Goal: Task Accomplishment & Management: Manage account settings

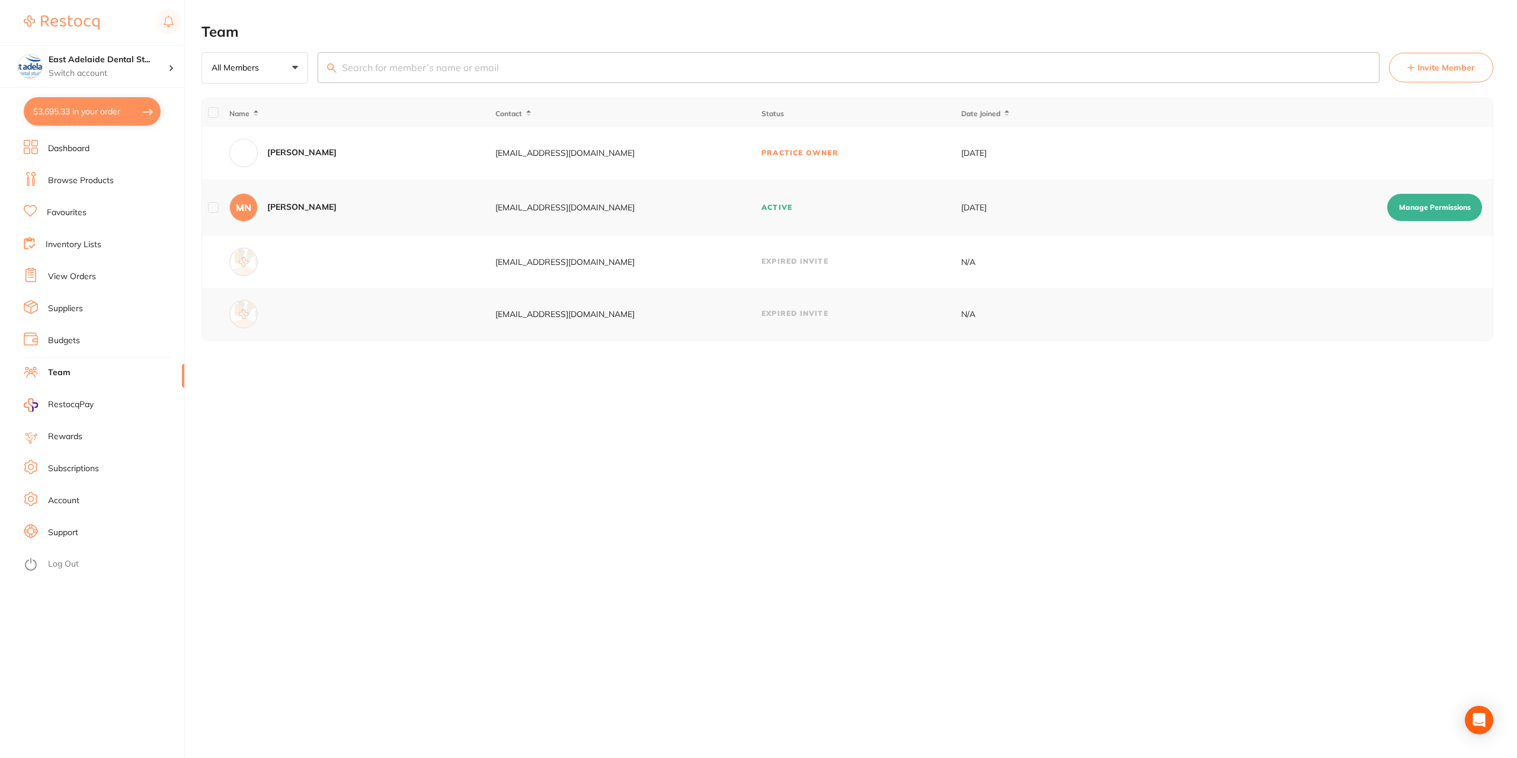
click at [78, 280] on link "View Orders" at bounding box center [72, 277] width 48 height 12
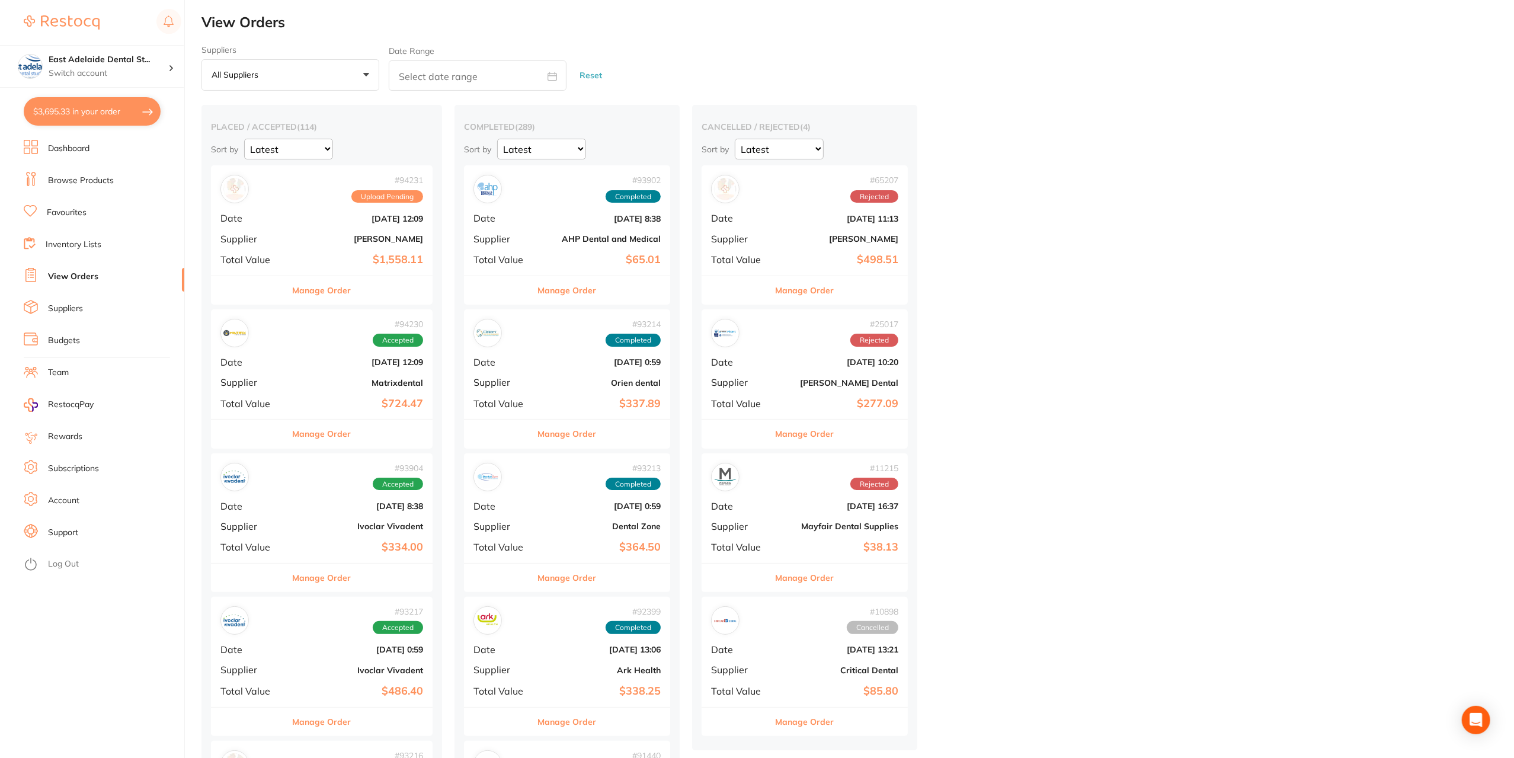
drag, startPoint x: 327, startPoint y: 289, endPoint x: 777, endPoint y: 232, distance: 453.8
click at [332, 287] on button "Manage Order" at bounding box center [322, 290] width 59 height 28
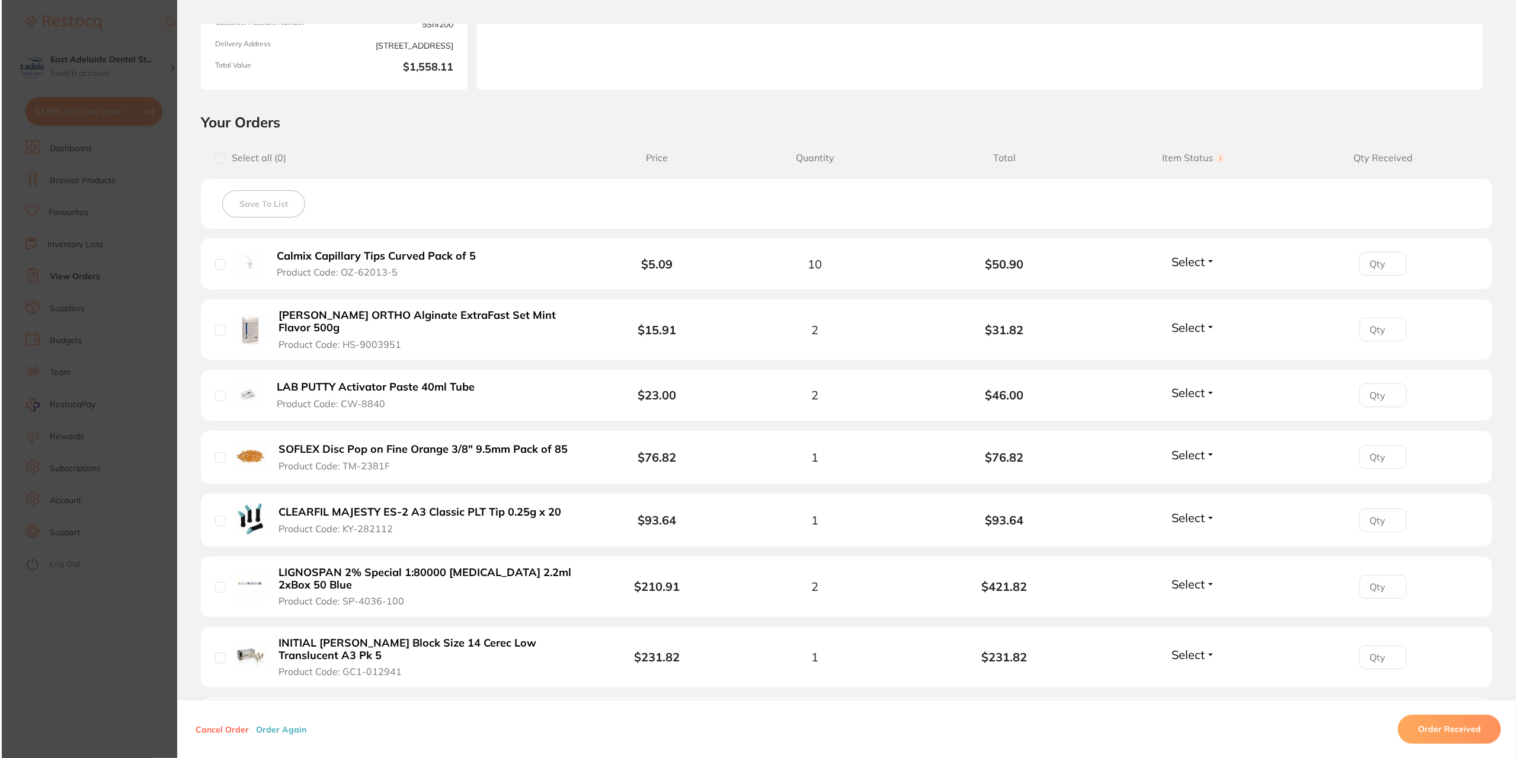
scroll to position [415, 0]
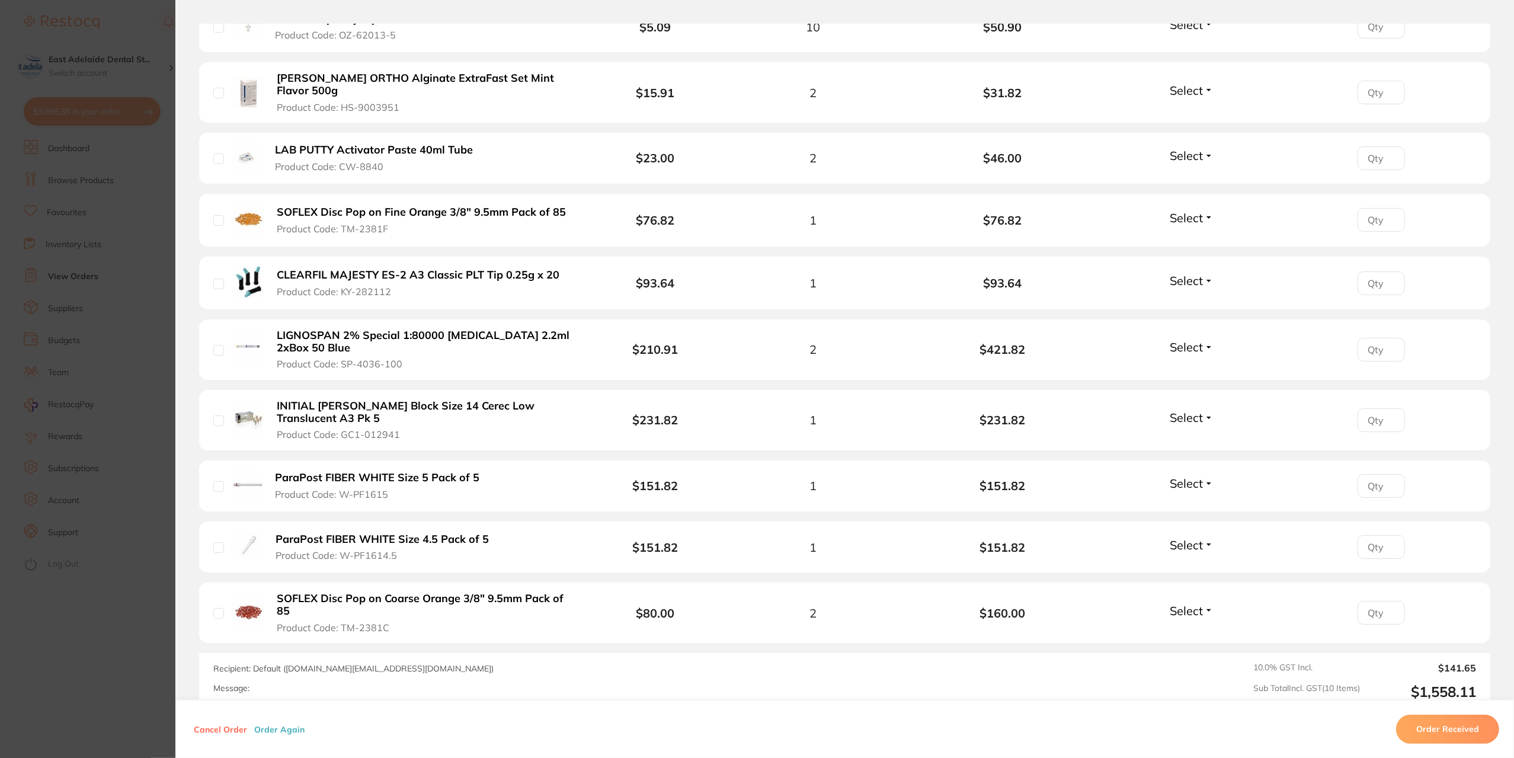
click at [1436, 723] on button "Order Received" at bounding box center [1447, 729] width 103 height 28
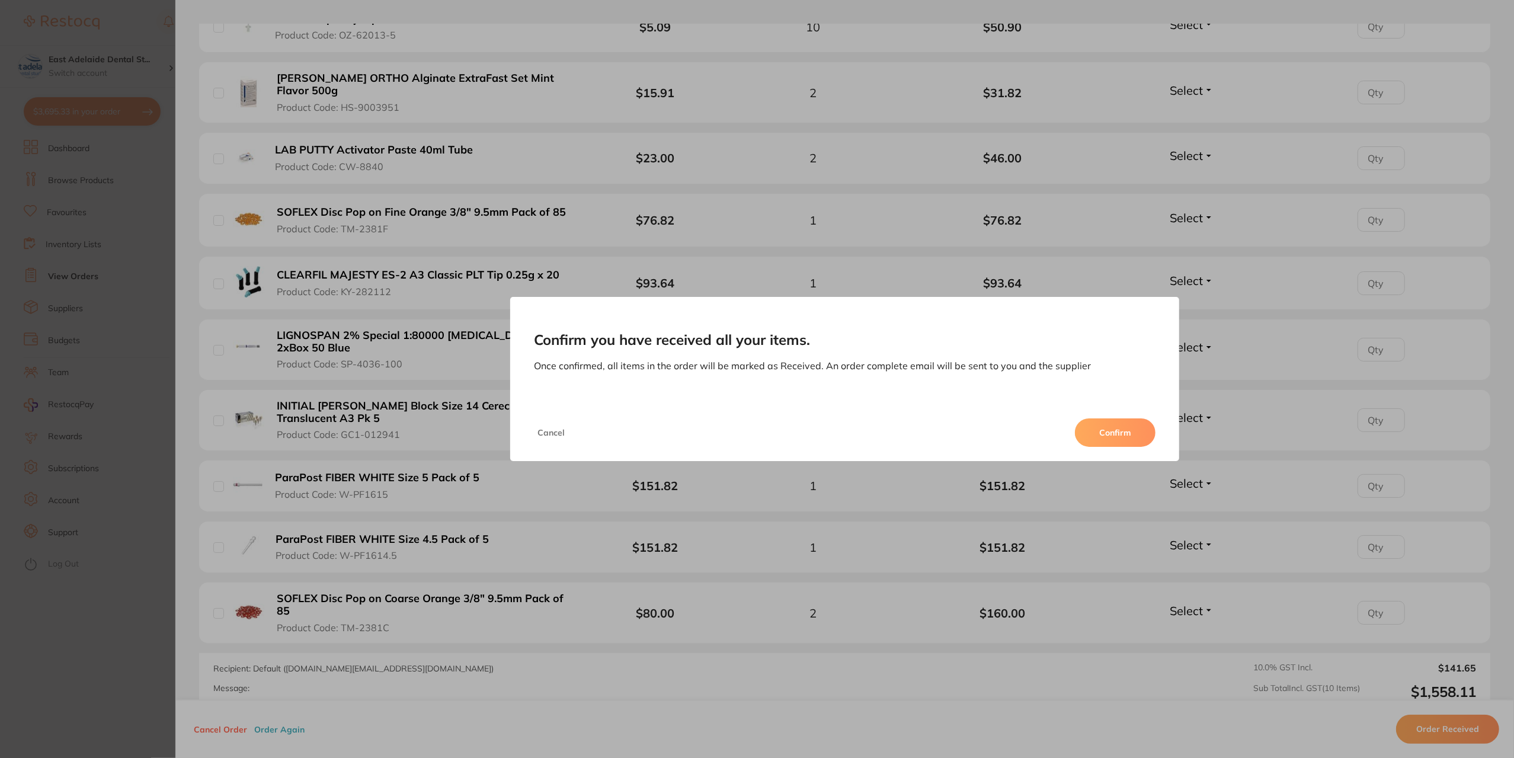
click at [1139, 436] on button "Confirm" at bounding box center [1115, 432] width 81 height 28
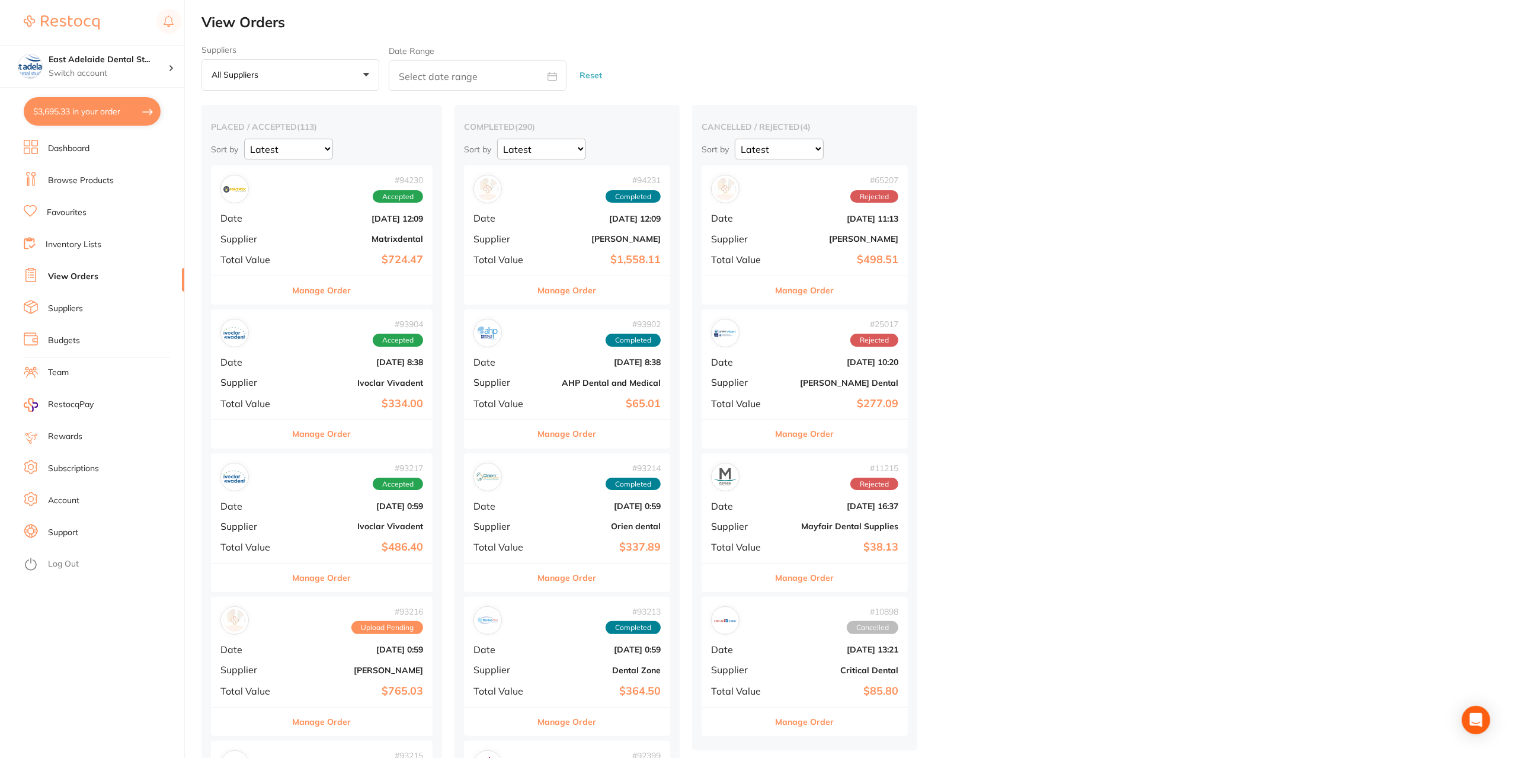
click at [101, 182] on link "Browse Products" at bounding box center [81, 181] width 66 height 12
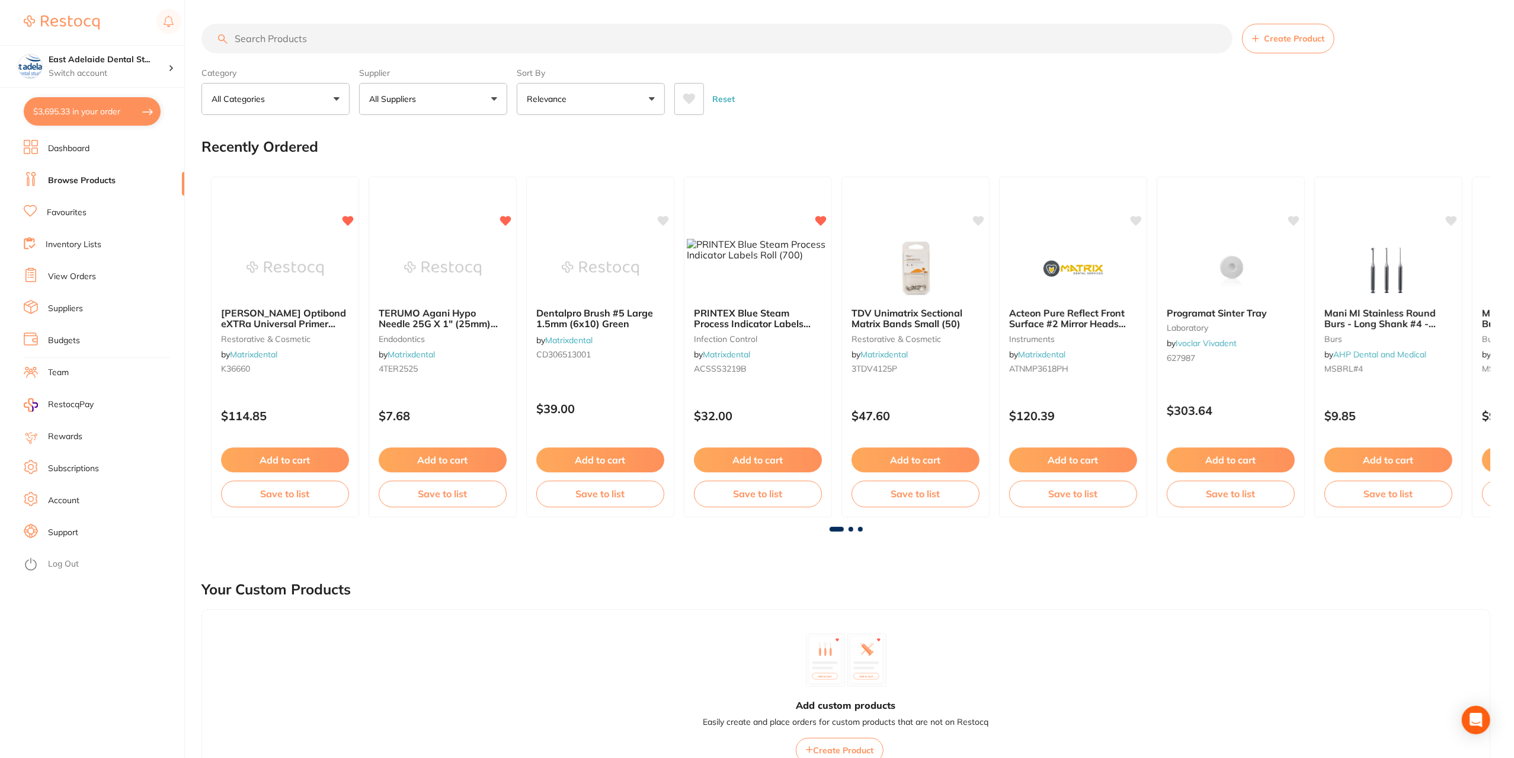
click at [80, 110] on button "$3,695.33 in your order" at bounding box center [92, 111] width 137 height 28
checkbox input "true"
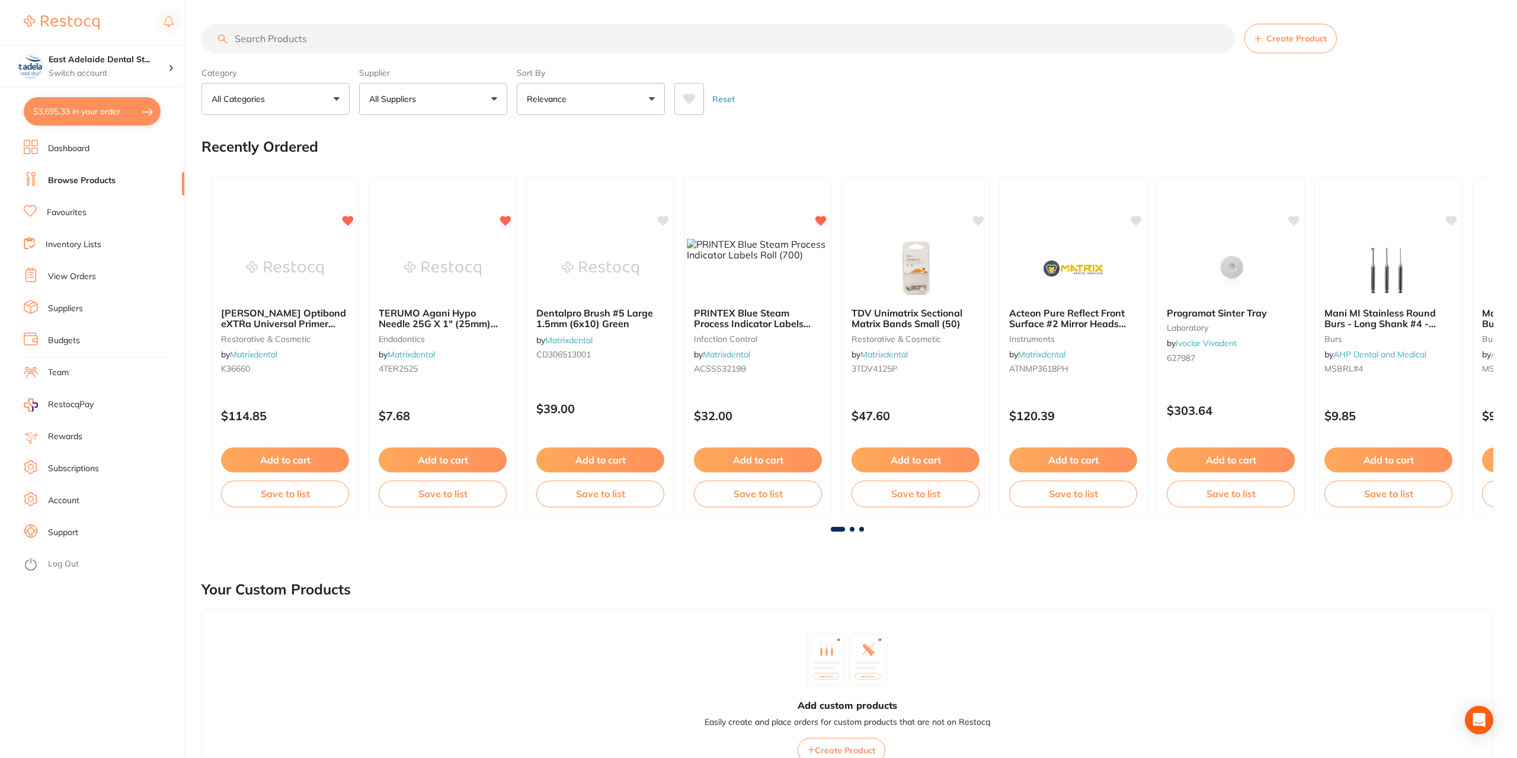
checkbox input "true"
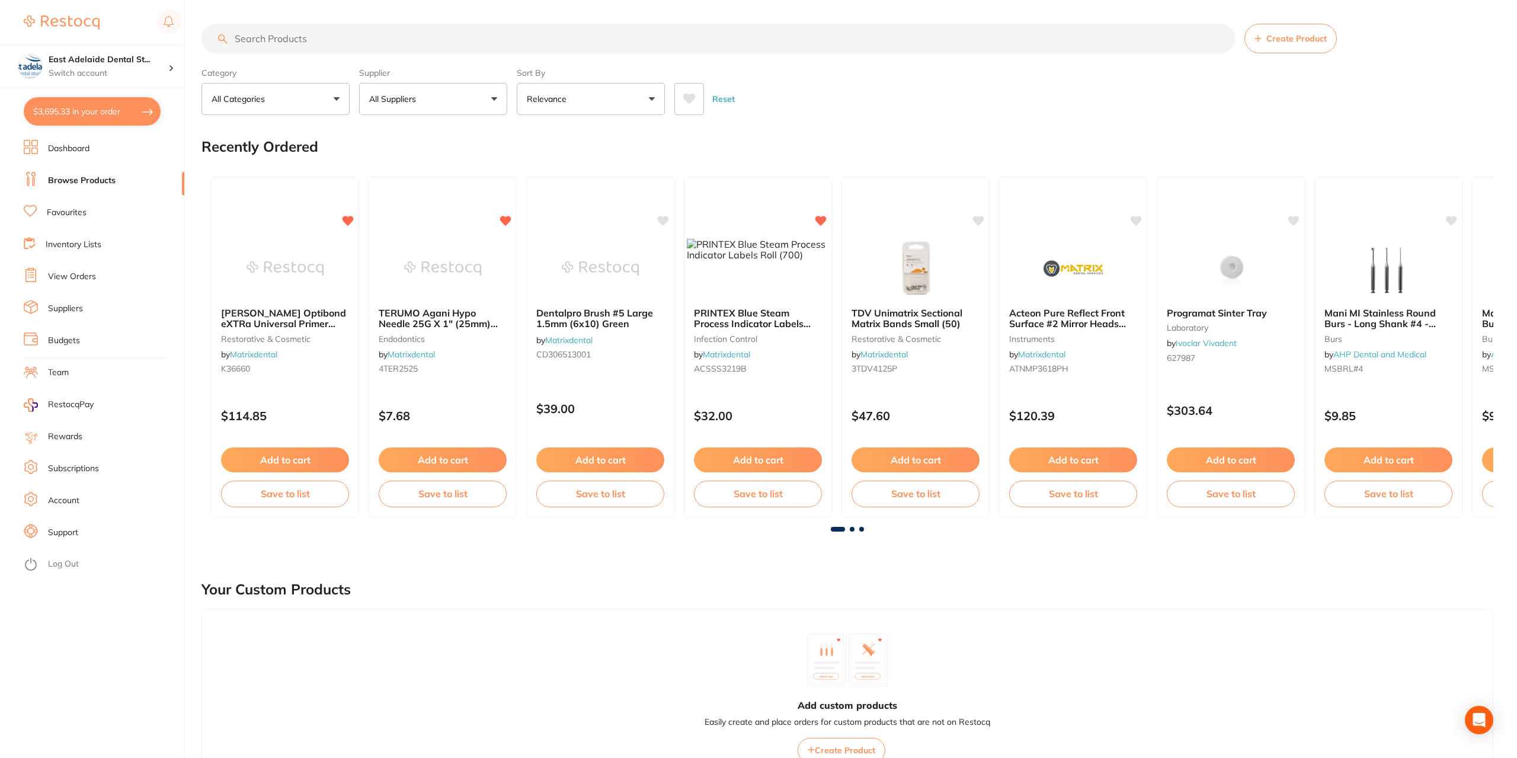
checkbox input "true"
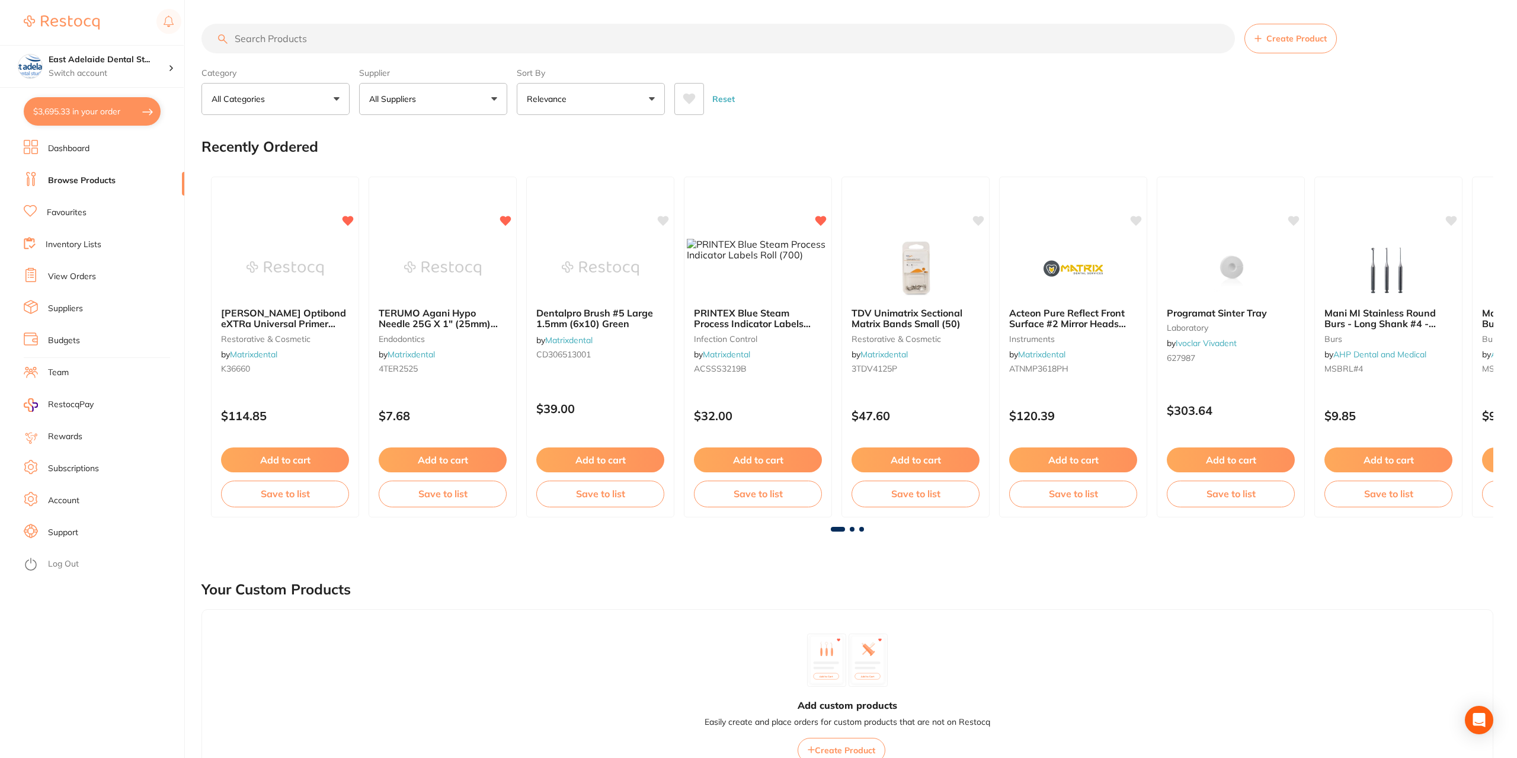
checkbox input "true"
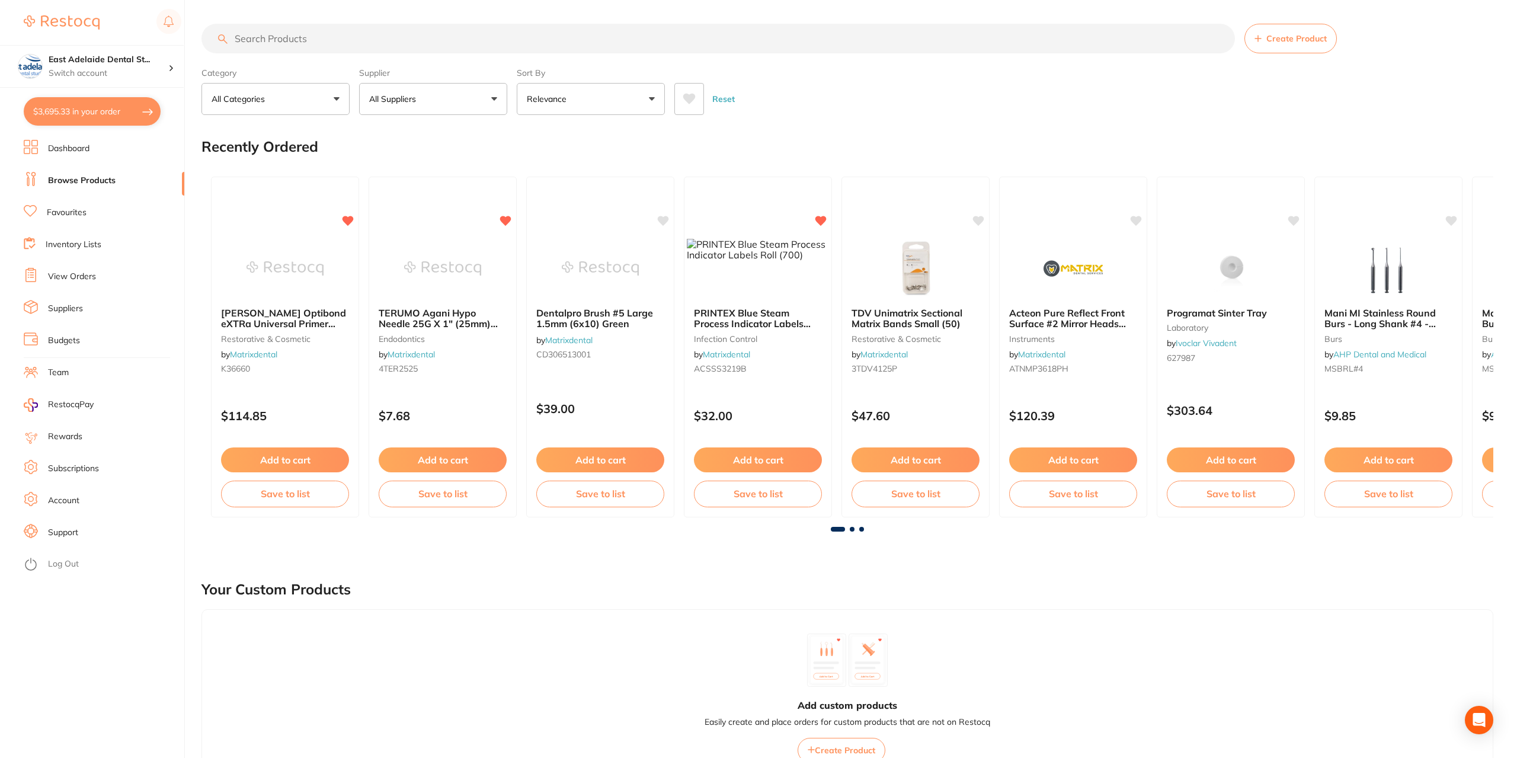
checkbox input "true"
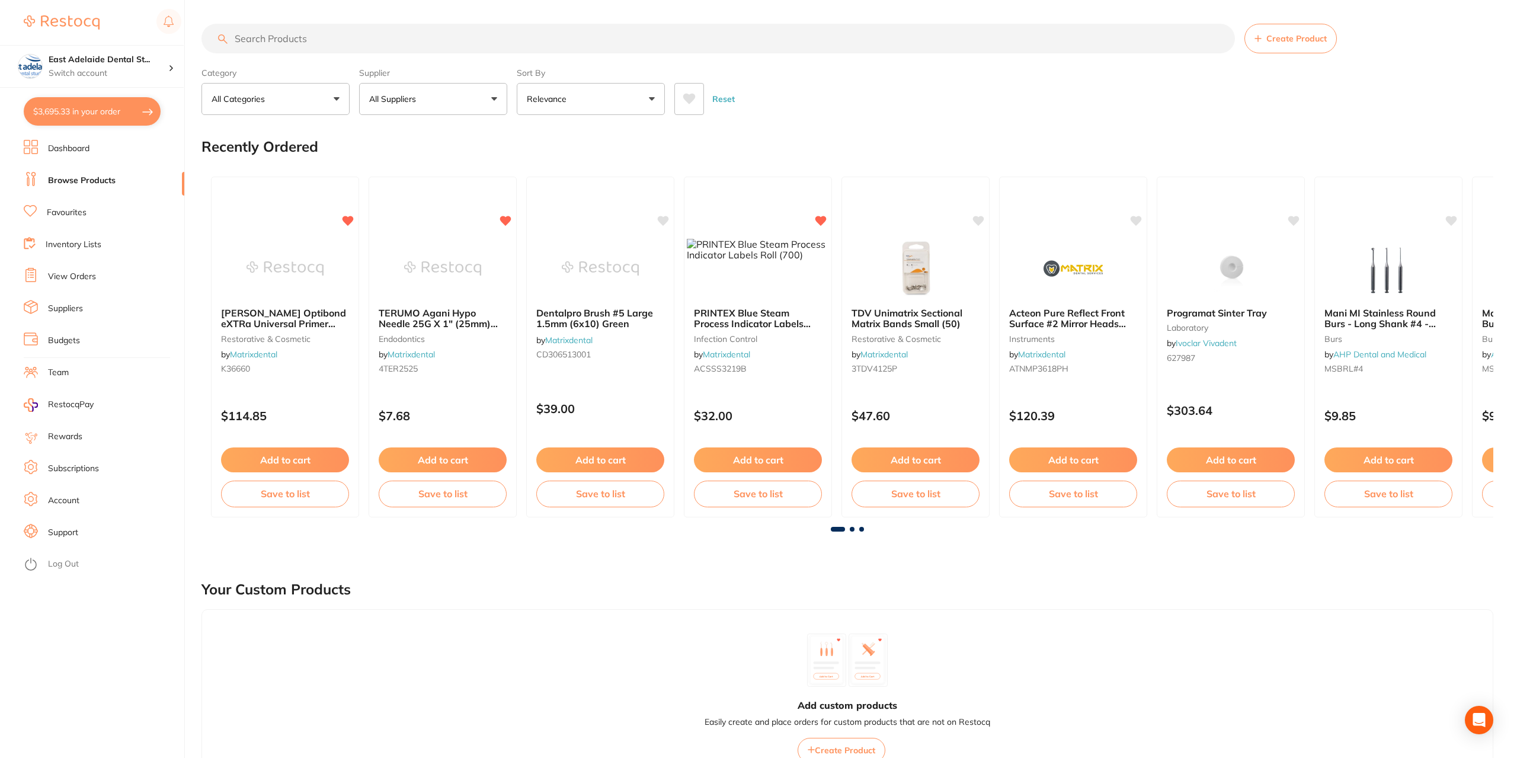
checkbox input "true"
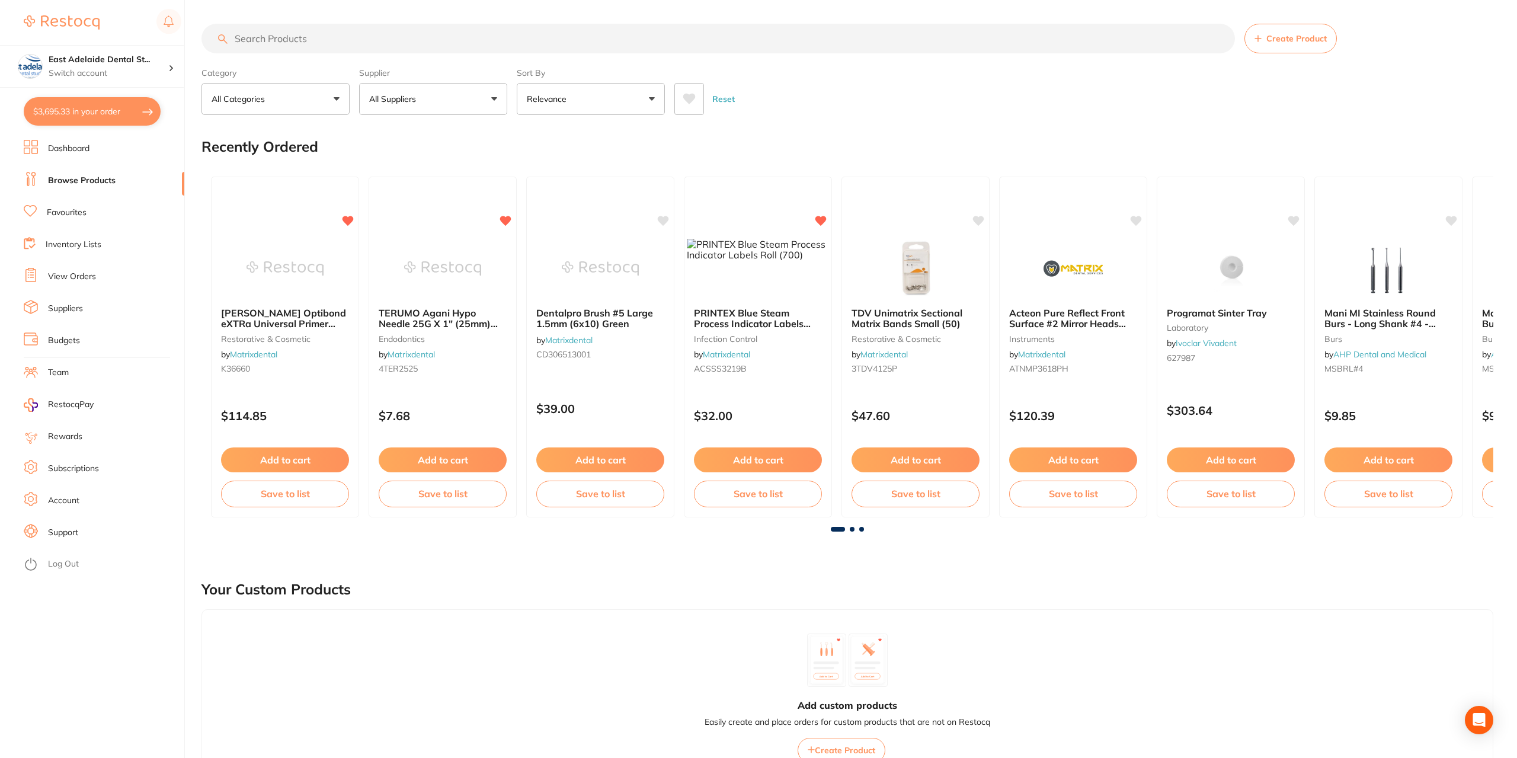
checkbox input "true"
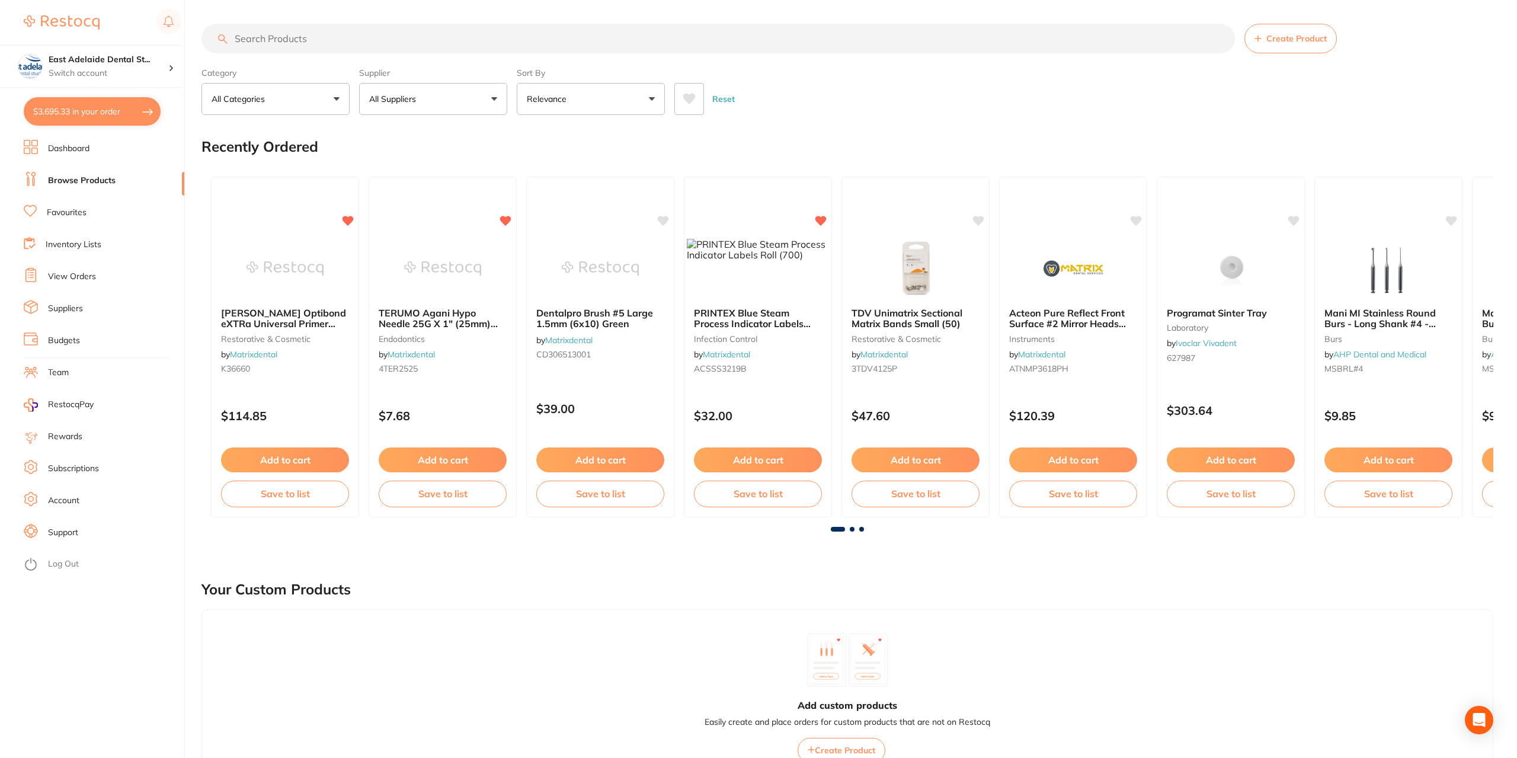
checkbox input "true"
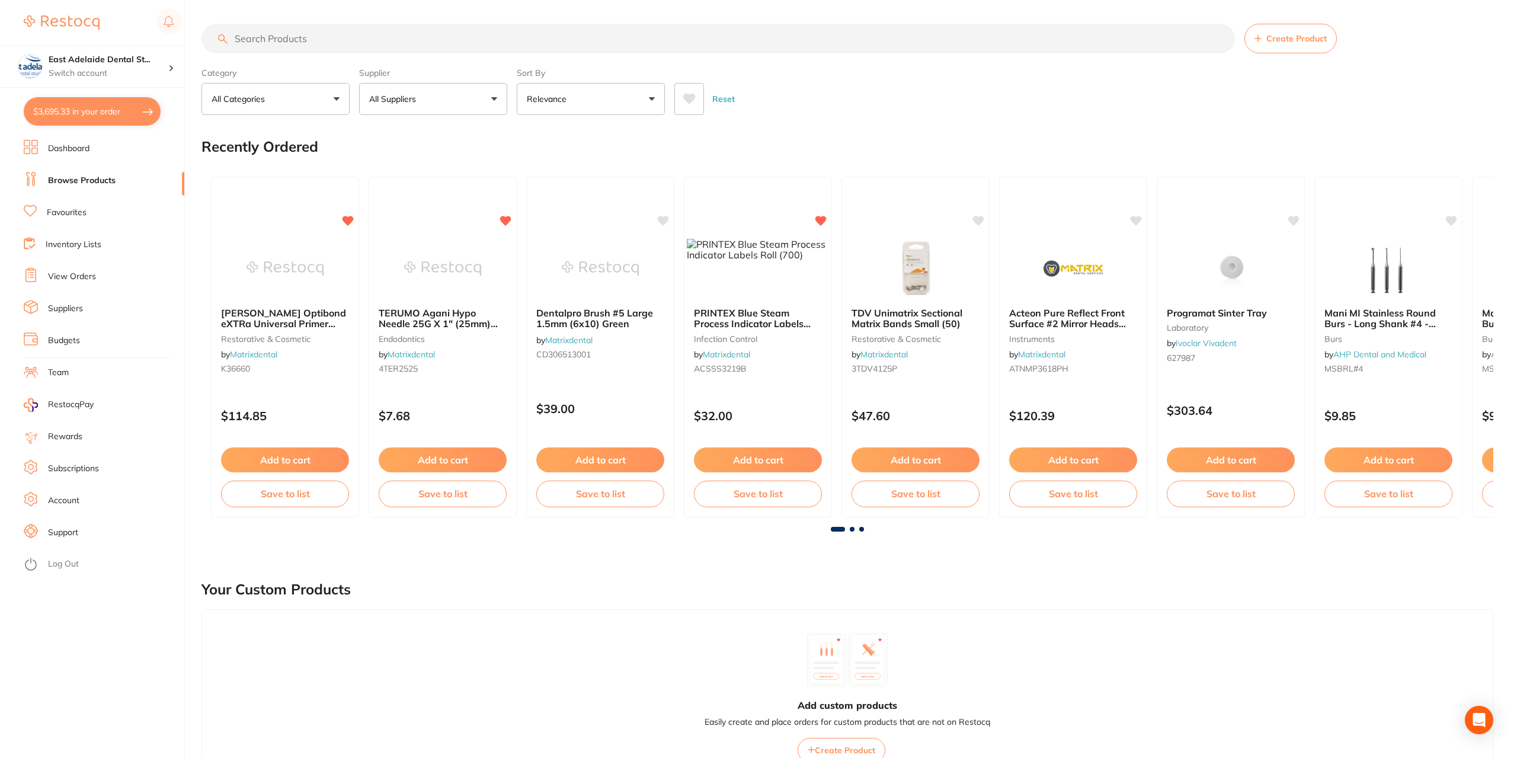
checkbox input "true"
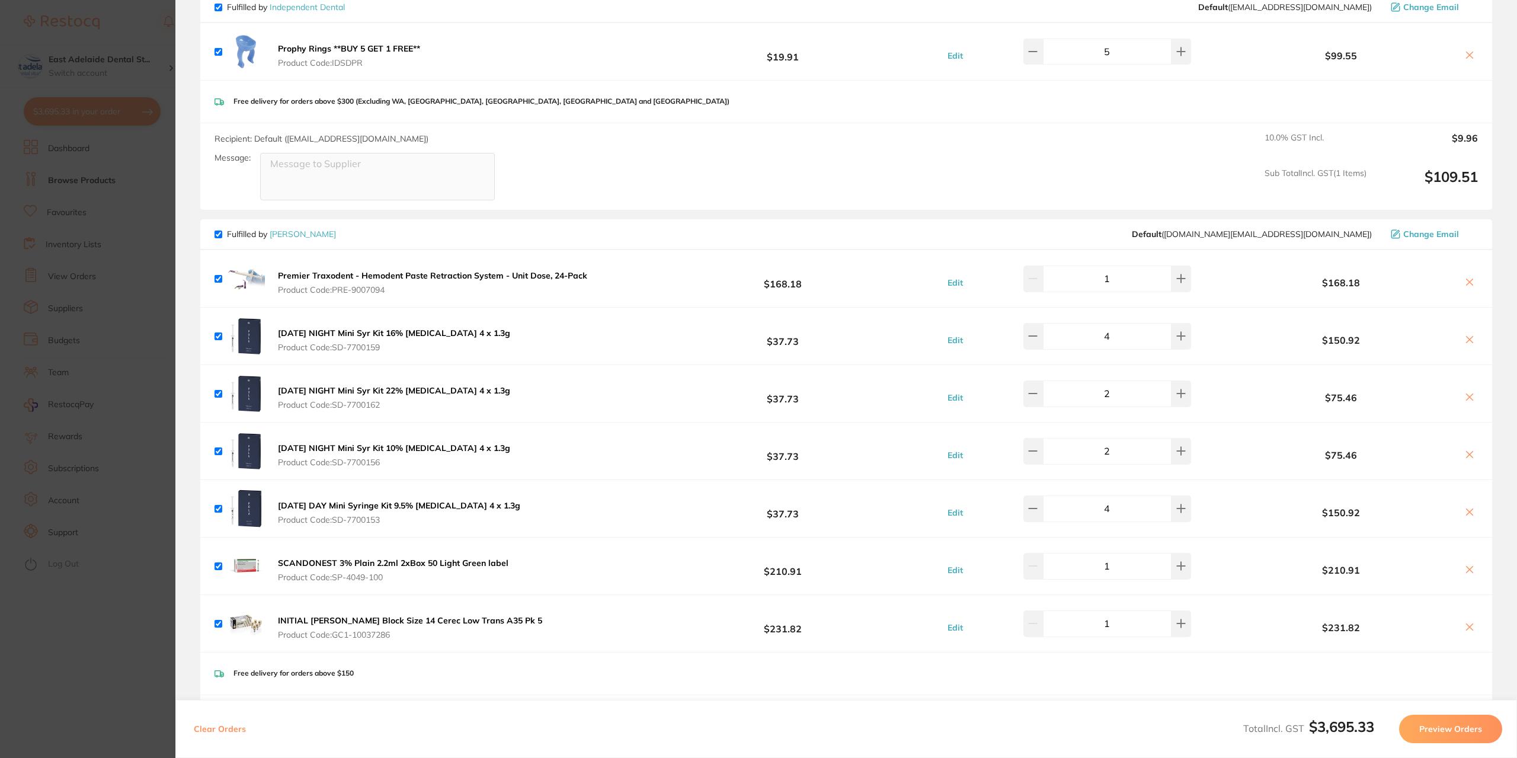
scroll to position [1007, 0]
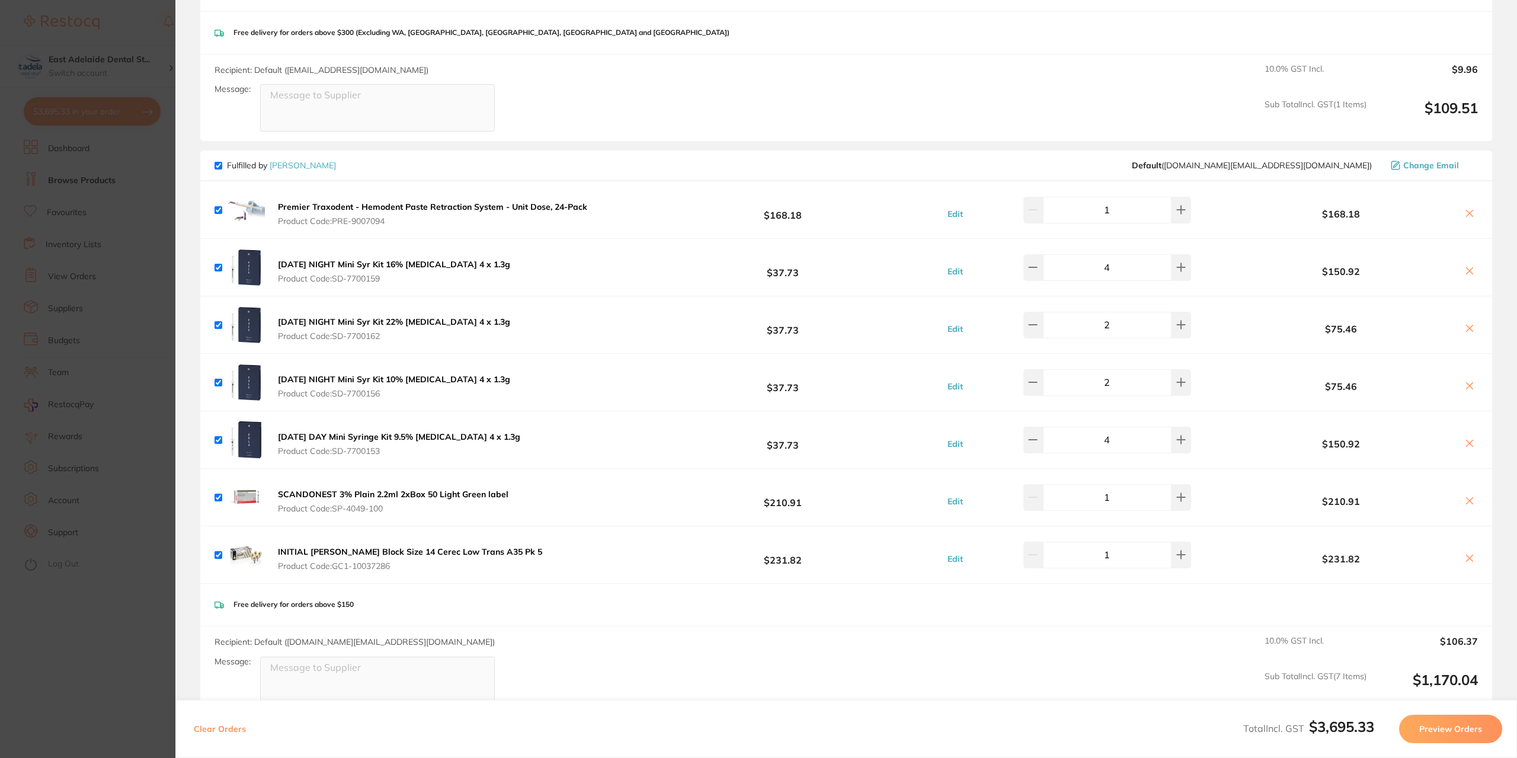
click at [248, 206] on img at bounding box center [246, 210] width 38 height 38
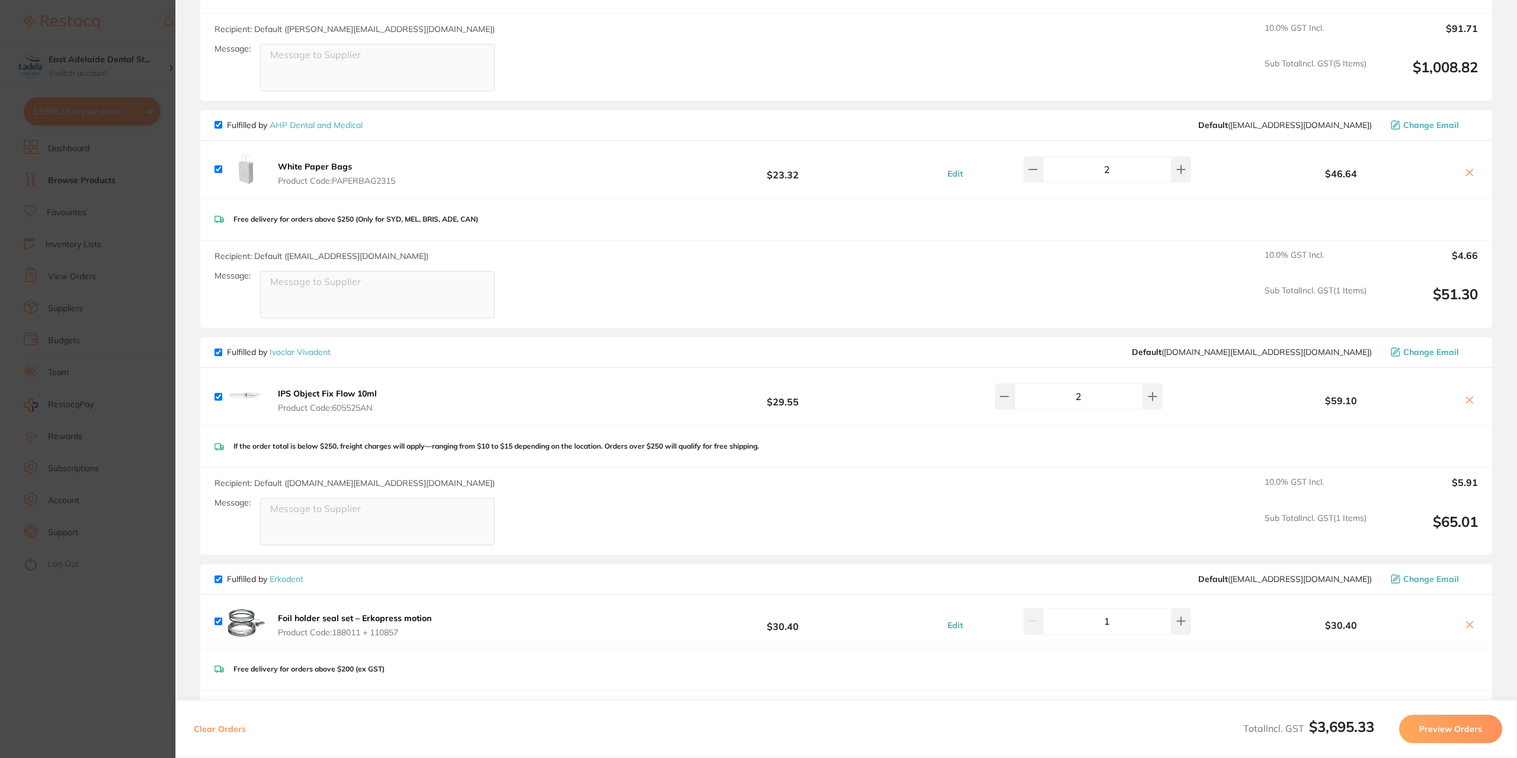
scroll to position [2904, 0]
